Goal: Information Seeking & Learning: Learn about a topic

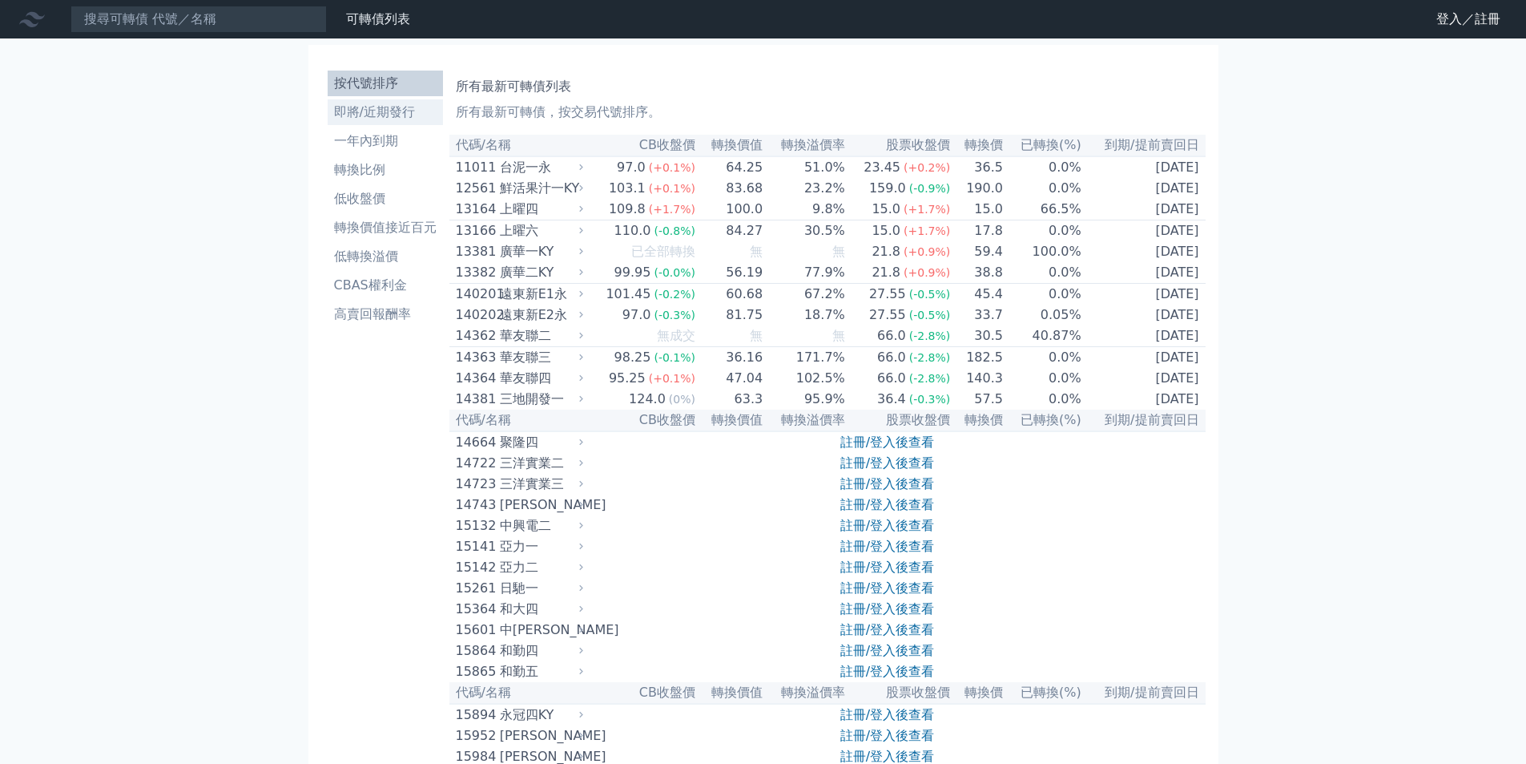
click at [402, 120] on li "即將/近期發行" at bounding box center [385, 112] width 115 height 19
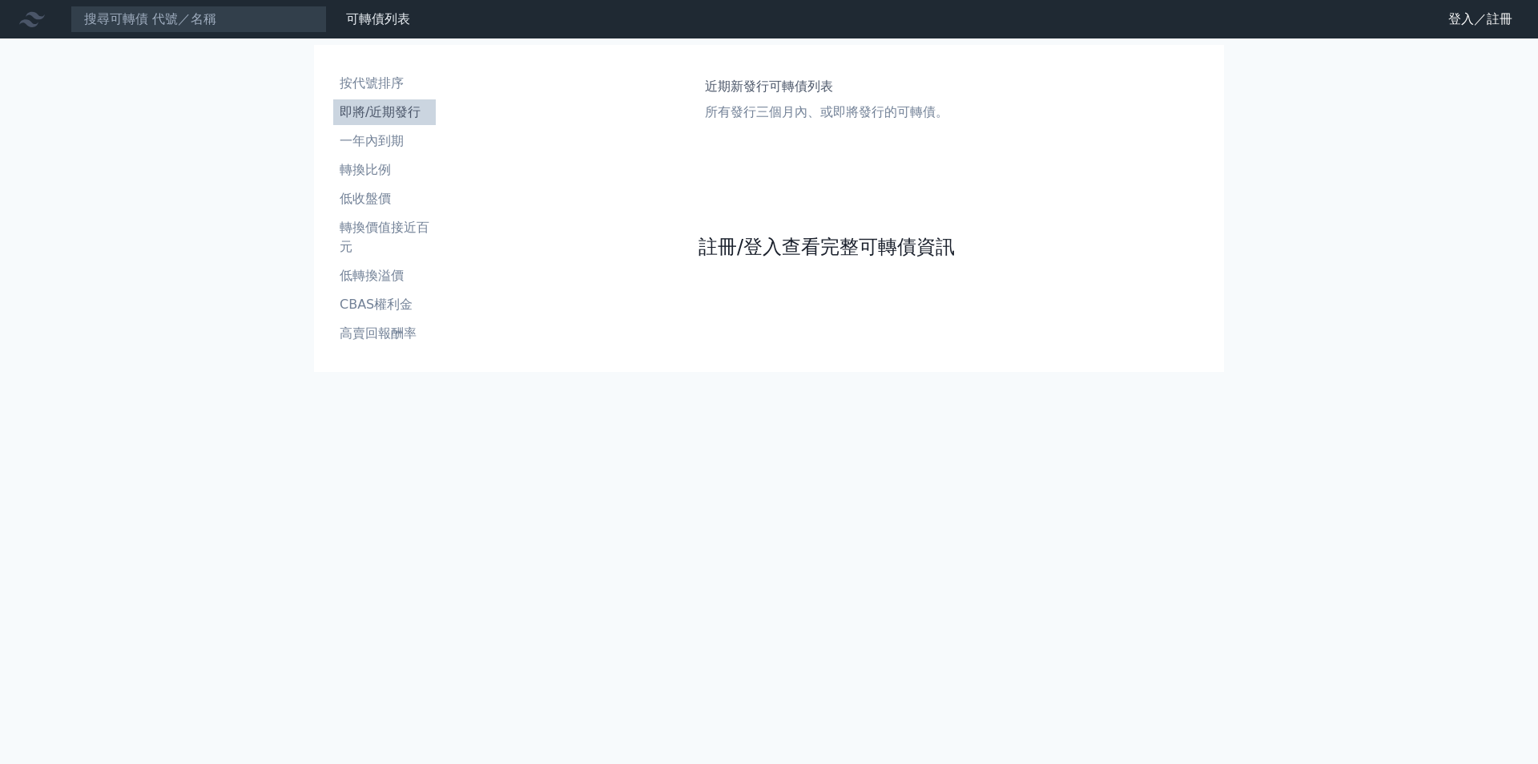
click at [730, 243] on link "註冊/登入查看完整可轉債資訊" at bounding box center [827, 247] width 256 height 26
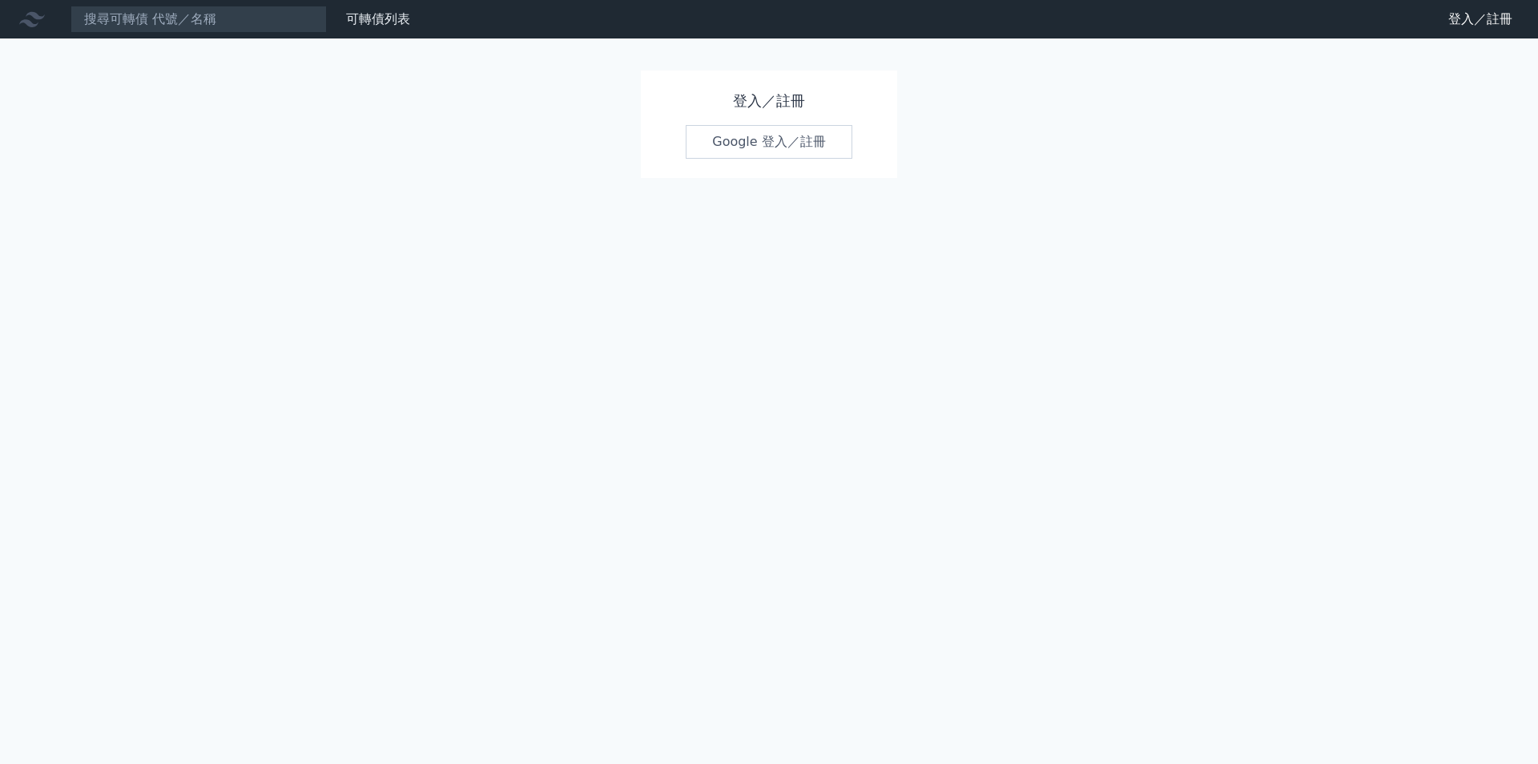
click at [752, 154] on link "Google 登入／註冊" at bounding box center [769, 142] width 167 height 34
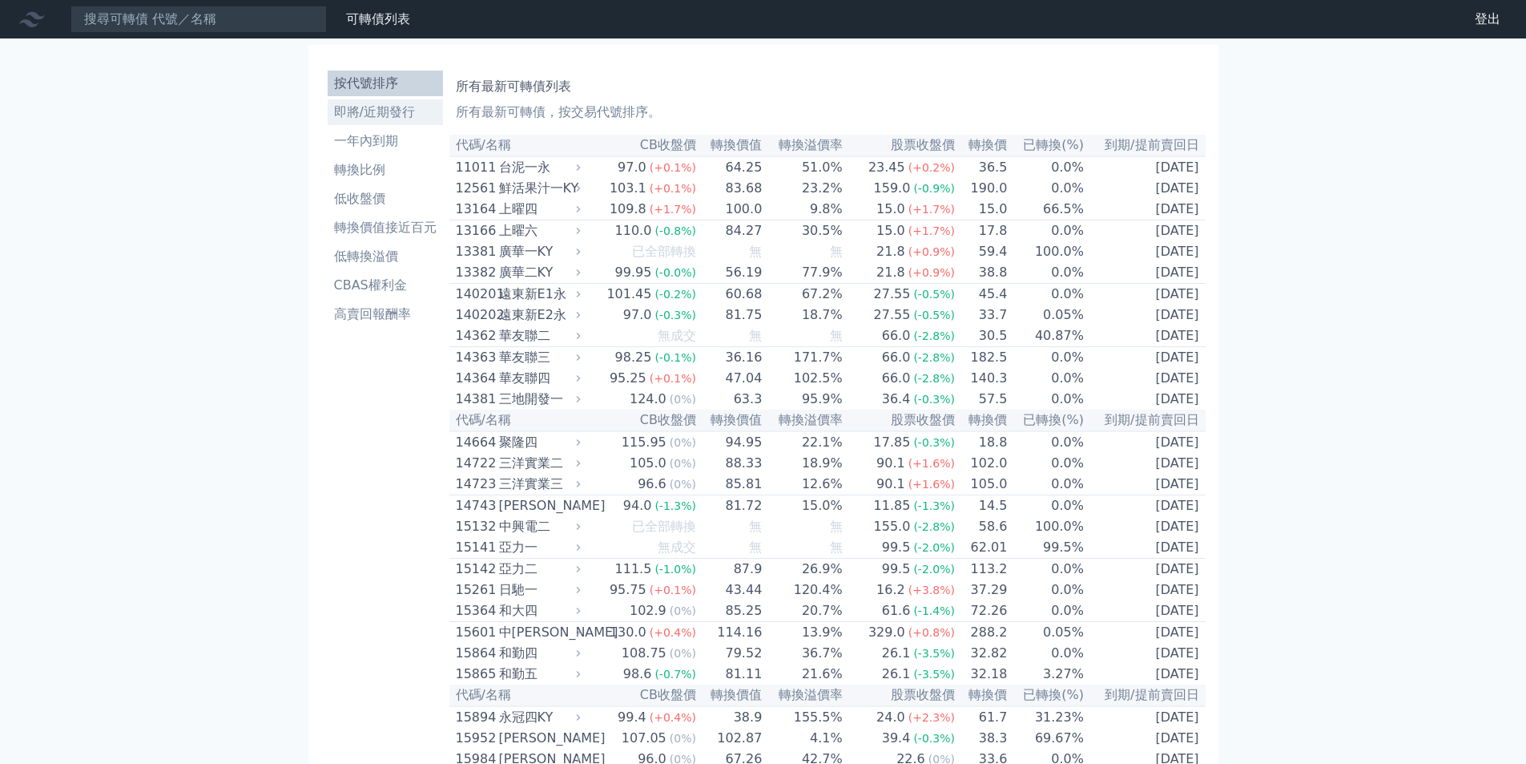
click at [405, 113] on li "即將/近期發行" at bounding box center [385, 112] width 115 height 19
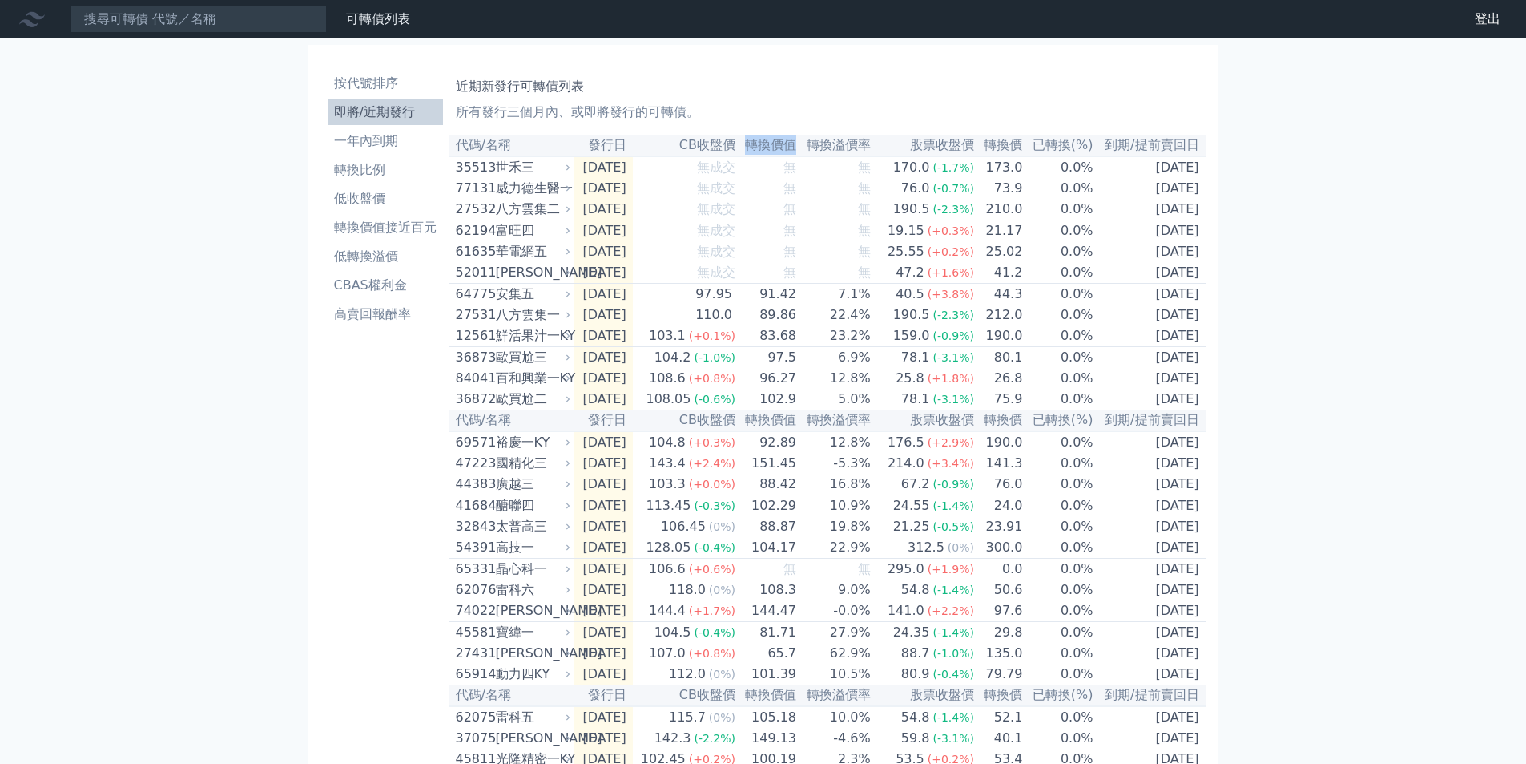
drag, startPoint x: 763, startPoint y: 149, endPoint x: 813, endPoint y: 144, distance: 50.7
click at [797, 144] on th "轉換價值" at bounding box center [766, 146] width 61 height 22
drag, startPoint x: 760, startPoint y: 147, endPoint x: 812, endPoint y: 148, distance: 51.3
click at [797, 148] on th "轉換價值" at bounding box center [766, 146] width 61 height 22
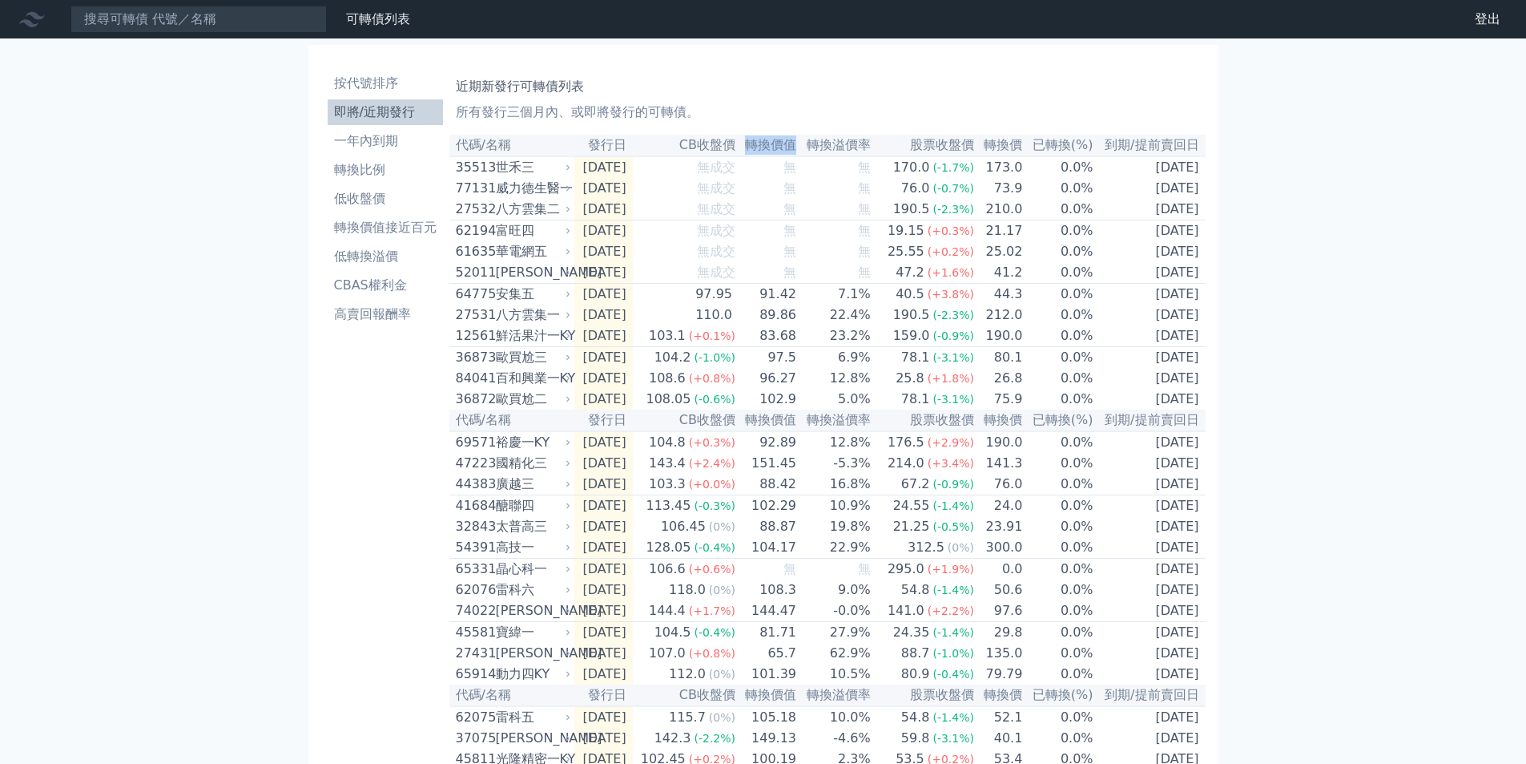
click at [797, 148] on th "轉換價值" at bounding box center [766, 146] width 61 height 22
drag, startPoint x: 763, startPoint y: 147, endPoint x: 817, endPoint y: 147, distance: 54.5
click at [817, 147] on tr "代碼/名稱 發行日 CB收盤價 轉換價值 轉換溢價率 股票收盤價 轉換價 已轉換(%) 到期/提前賣回日" at bounding box center [828, 146] width 756 height 22
click at [405, 221] on li "轉換價值接近百元" at bounding box center [385, 227] width 115 height 19
